Goal: Information Seeking & Learning: Learn about a topic

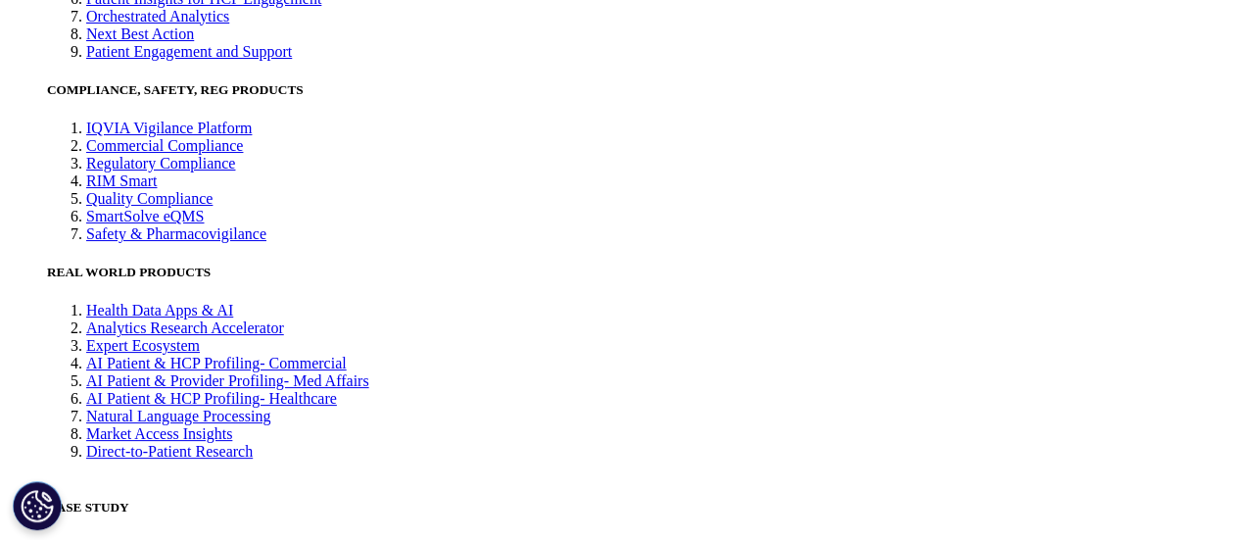
scroll to position [4182, 0]
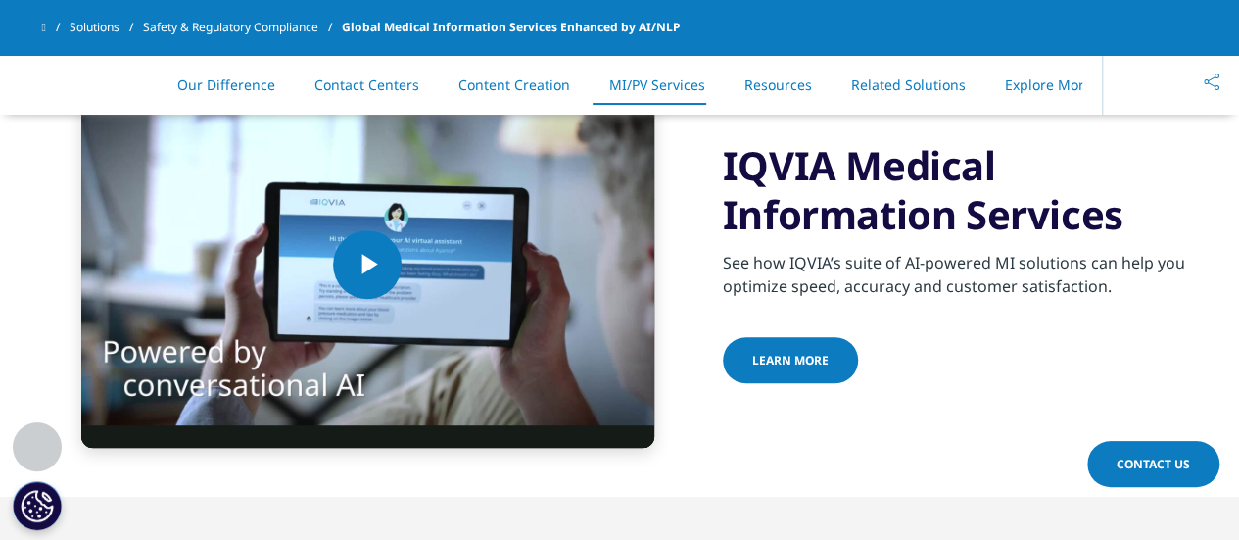
scroll to position [4133, 0]
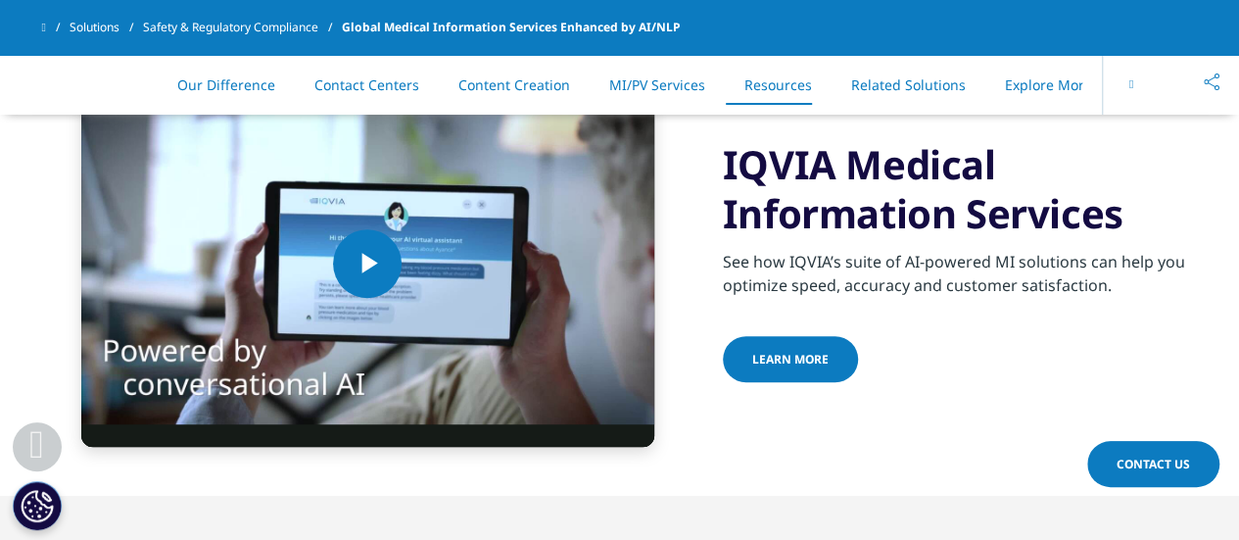
click at [817, 362] on span "Learn more" at bounding box center [790, 359] width 76 height 17
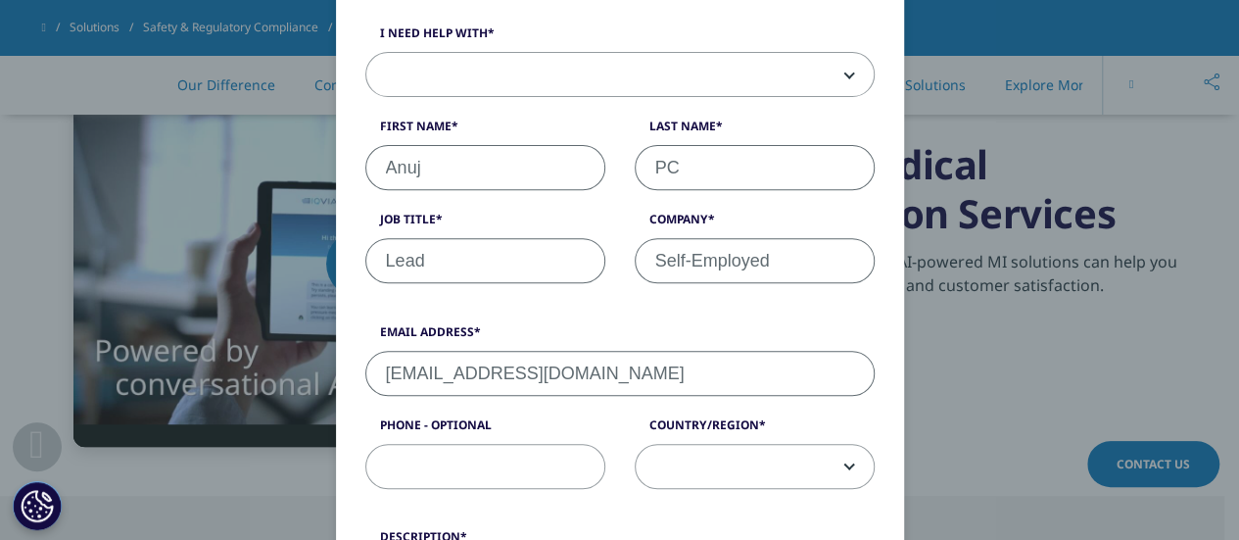
scroll to position [0, 0]
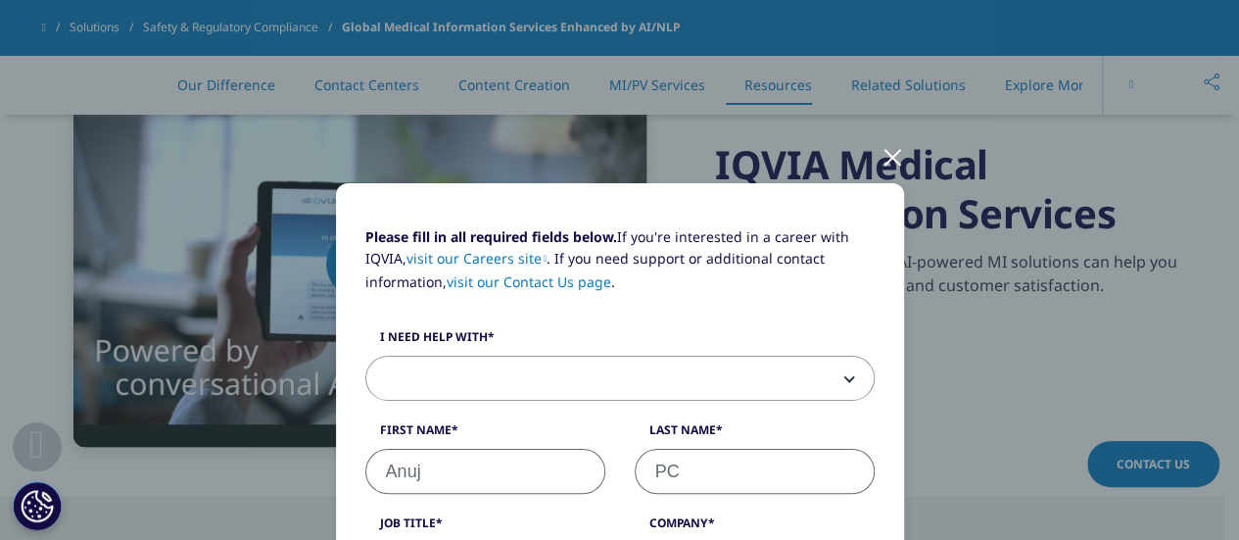
click at [885, 150] on div at bounding box center [893, 156] width 23 height 54
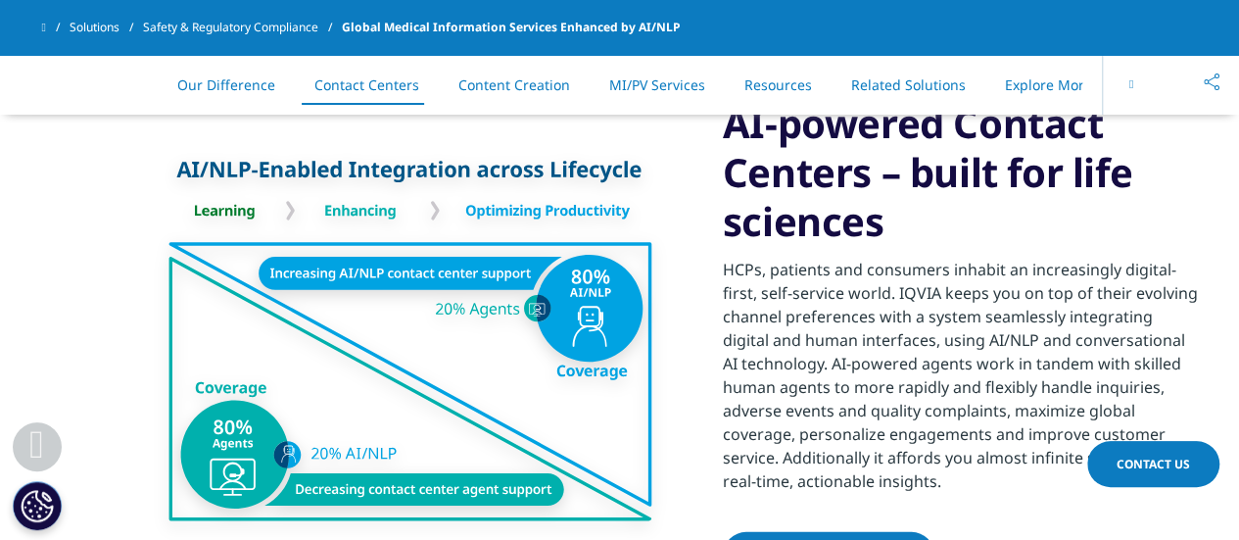
scroll to position [2602, 0]
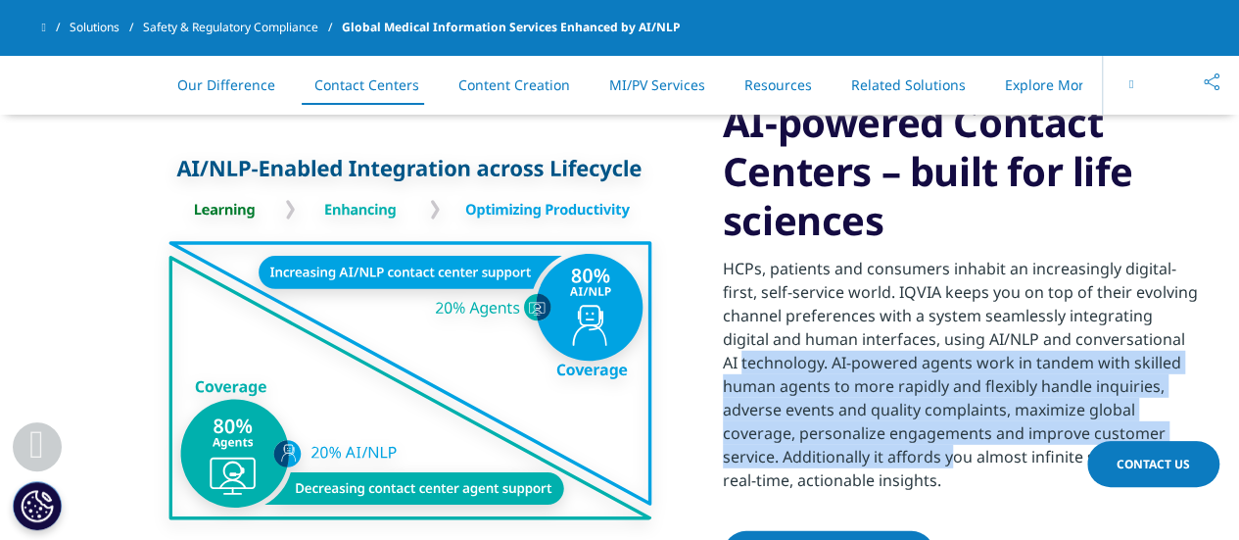
drag, startPoint x: 938, startPoint y: 335, endPoint x: 756, endPoint y: 446, distance: 213.2
click at [756, 446] on div "HCPs, patients and consumers inhabit an increasingly digital-first, self-servic…" at bounding box center [960, 368] width 475 height 247
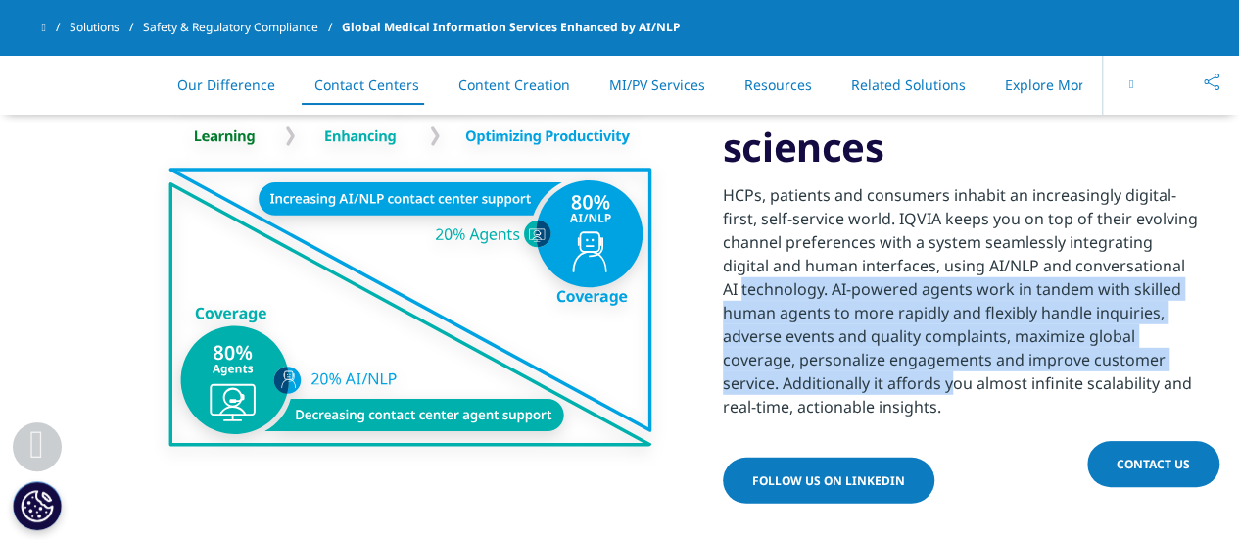
scroll to position [2676, 0]
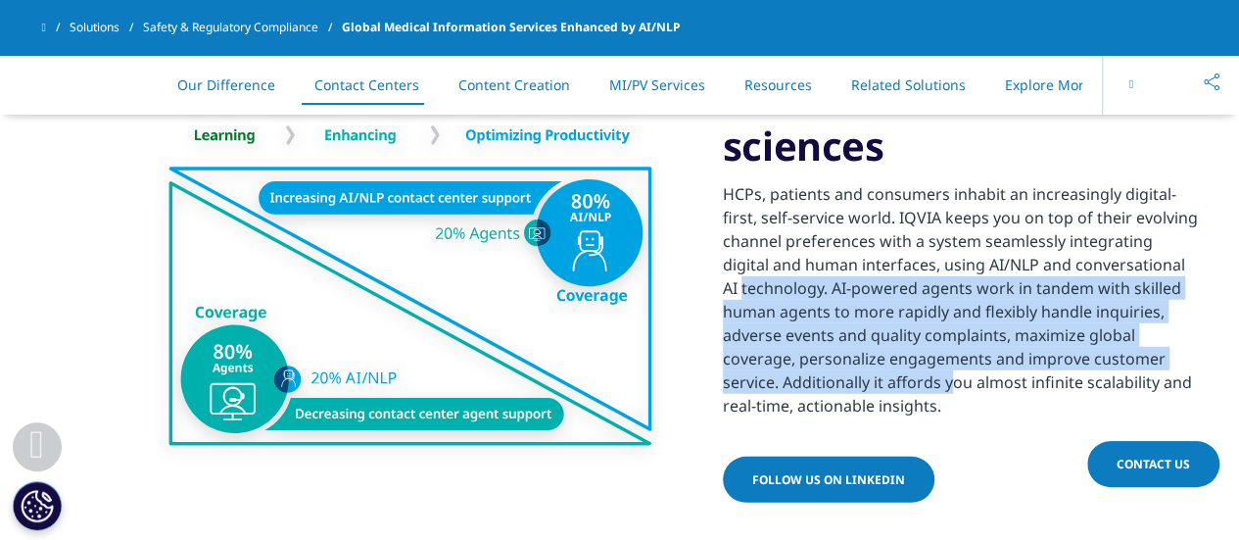
click at [895, 332] on div "HCPs, patients and consumers inhabit an increasingly digital-first, self-servic…" at bounding box center [960, 293] width 475 height 247
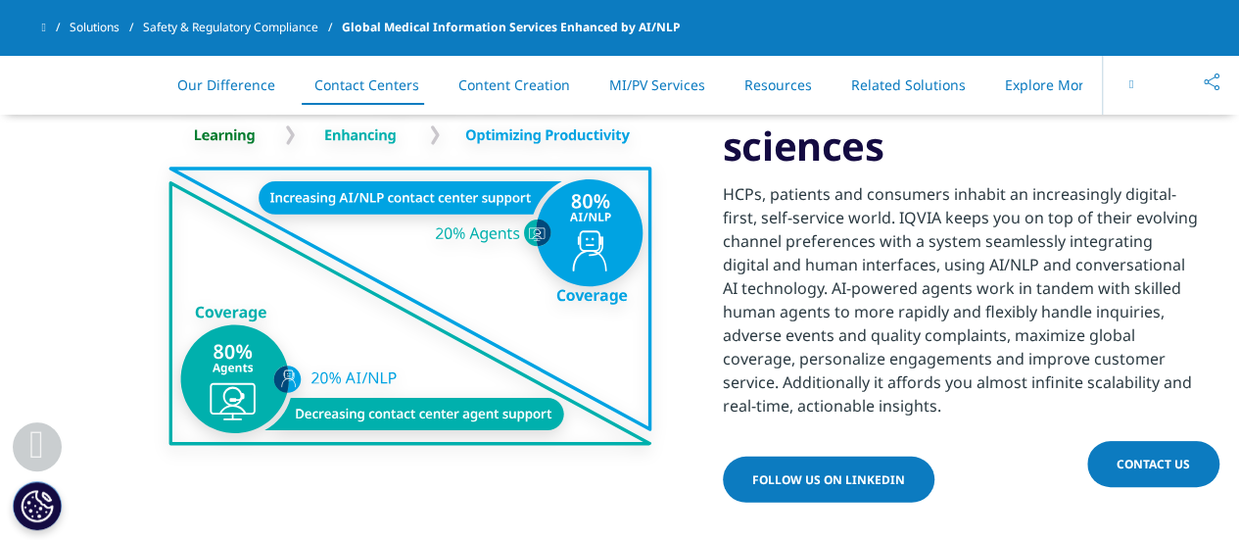
click at [942, 264] on div "HCPs, patients and consumers inhabit an increasingly digital-first, self-servic…" at bounding box center [960, 293] width 475 height 247
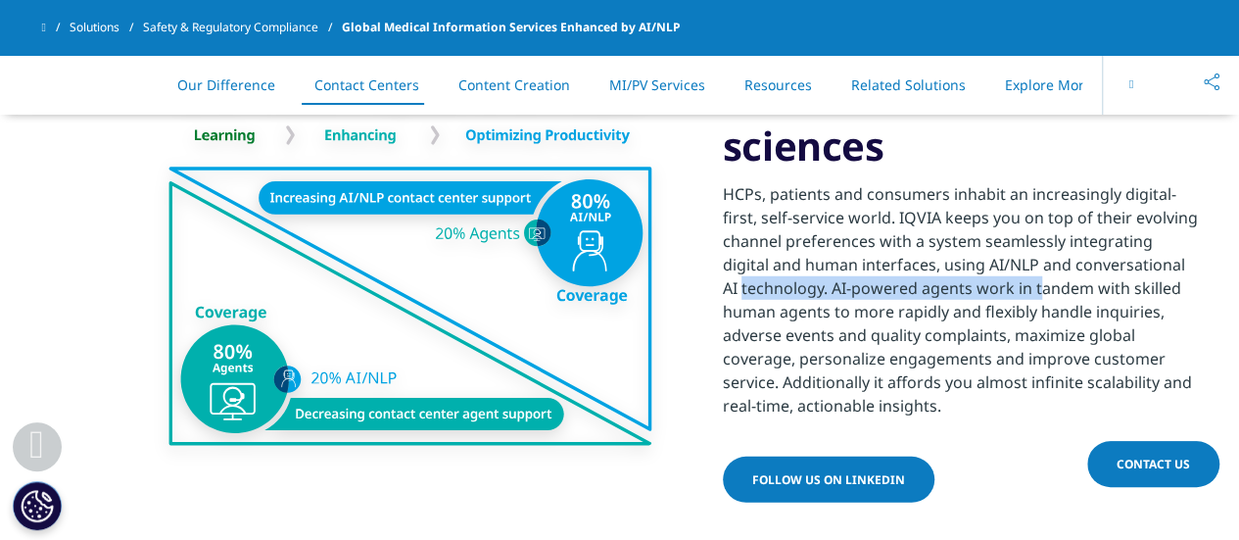
drag, startPoint x: 938, startPoint y: 263, endPoint x: 803, endPoint y: 289, distance: 137.6
click at [803, 289] on div "HCPs, patients and consumers inhabit an increasingly digital-first, self-servic…" at bounding box center [960, 293] width 475 height 247
copy div "AI/NLP and conversational AI technology"
